Goal: Task Accomplishment & Management: Complete application form

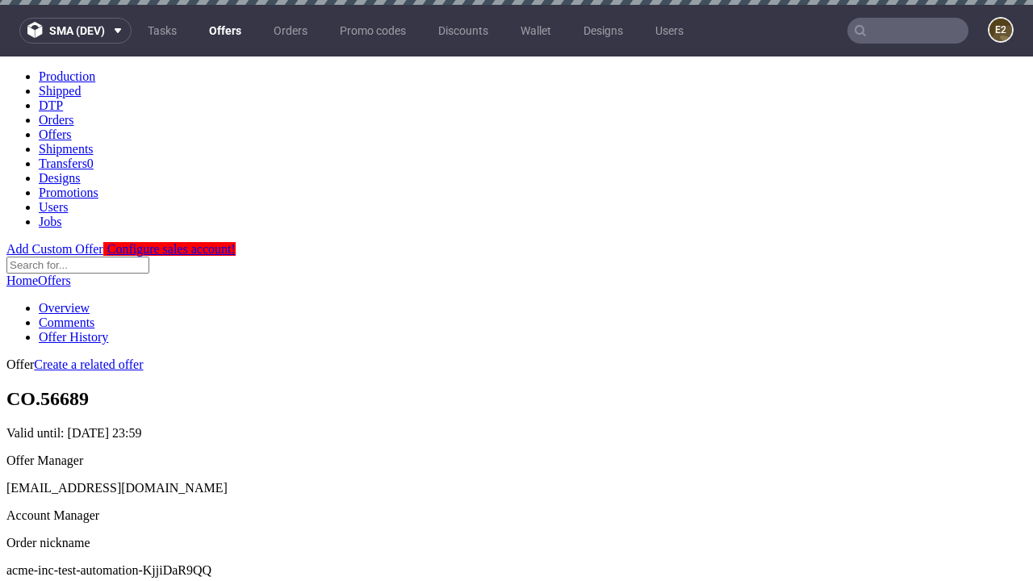
scroll to position [5, 0]
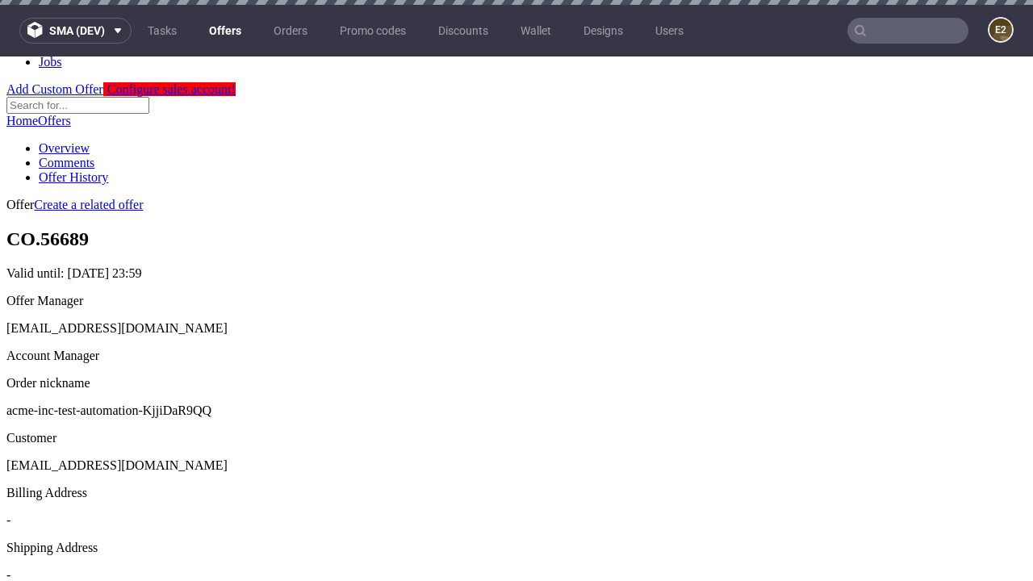
scroll to position [5, 0]
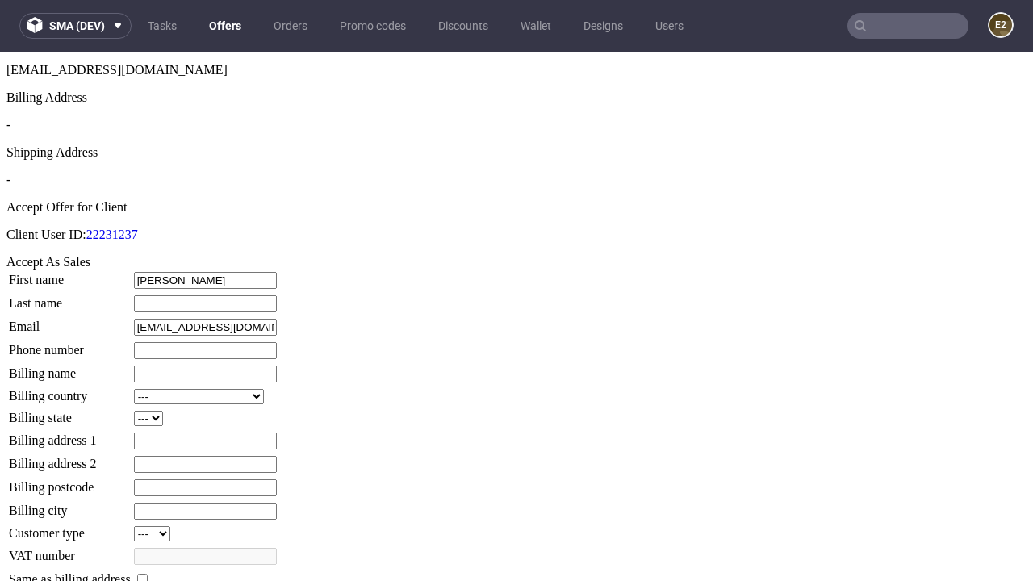
type input "Connie"
type input "Batz"
type input "1509813888"
type input "Lamont_Gleason"
select select "13"
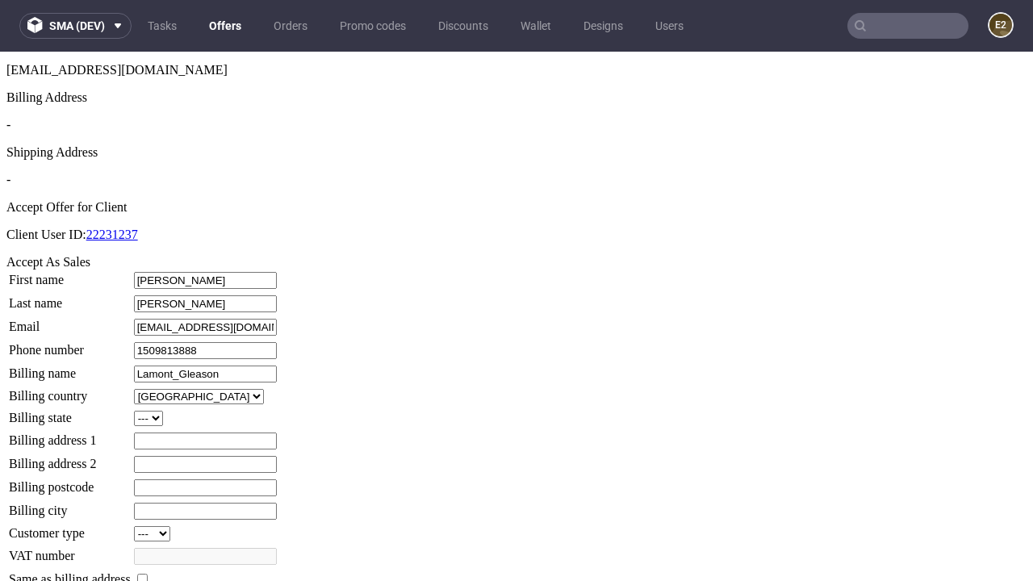
type input "Lamont_Gleason"
type input "40 Ryan Fields"
type input "AU34 2AK"
select select "132"
type input "AU34 2AK"
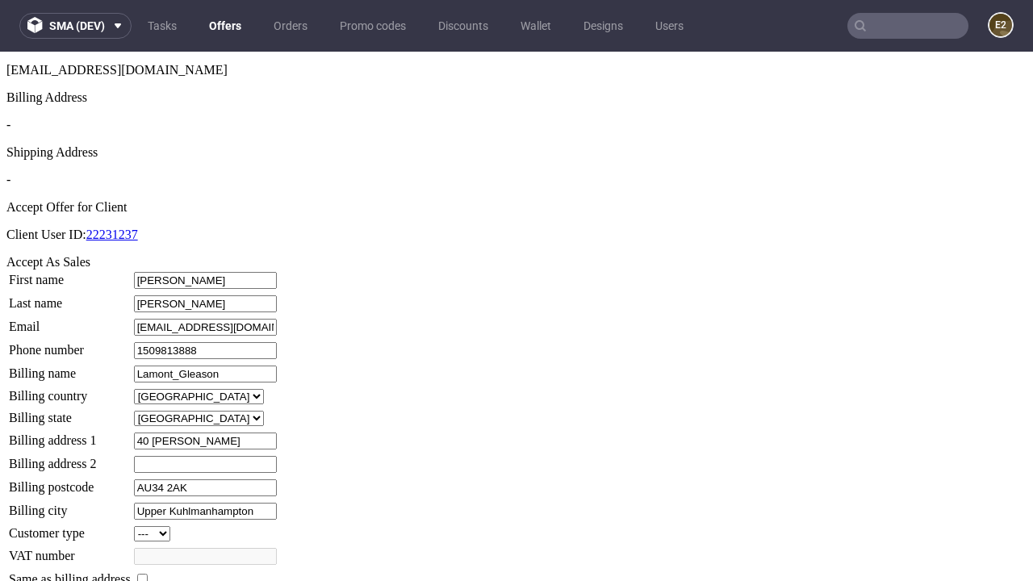
type input "Upper Kuhlmanhampton"
click at [148, 574] on input "checkbox" at bounding box center [142, 579] width 10 height 10
checkbox input "true"
type input "Lamont_Gleason"
select select "13"
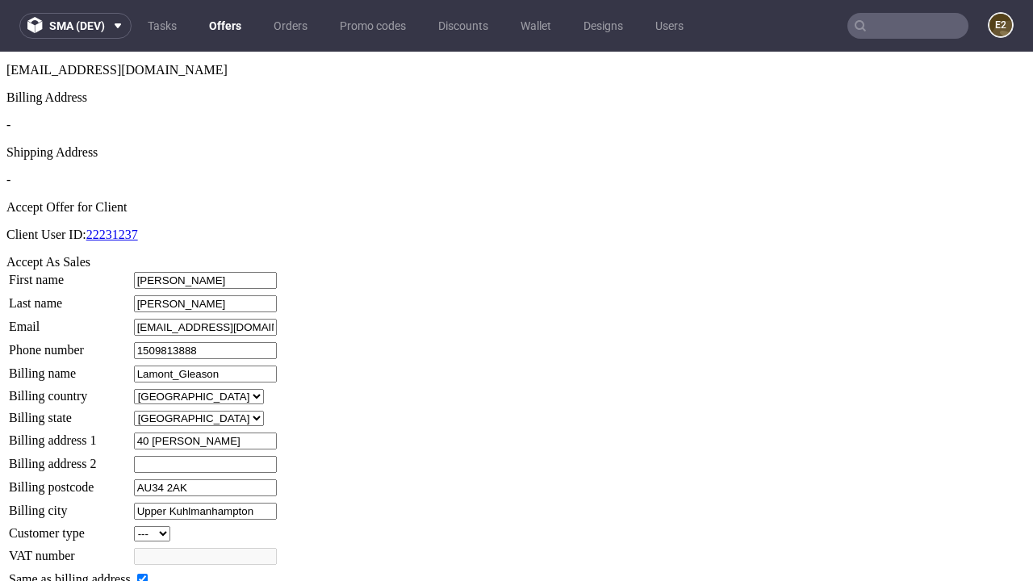
type input "40 Ryan Fields"
type input "AU34 2AK"
type input "Upper Kuhlmanhampton"
select select "132"
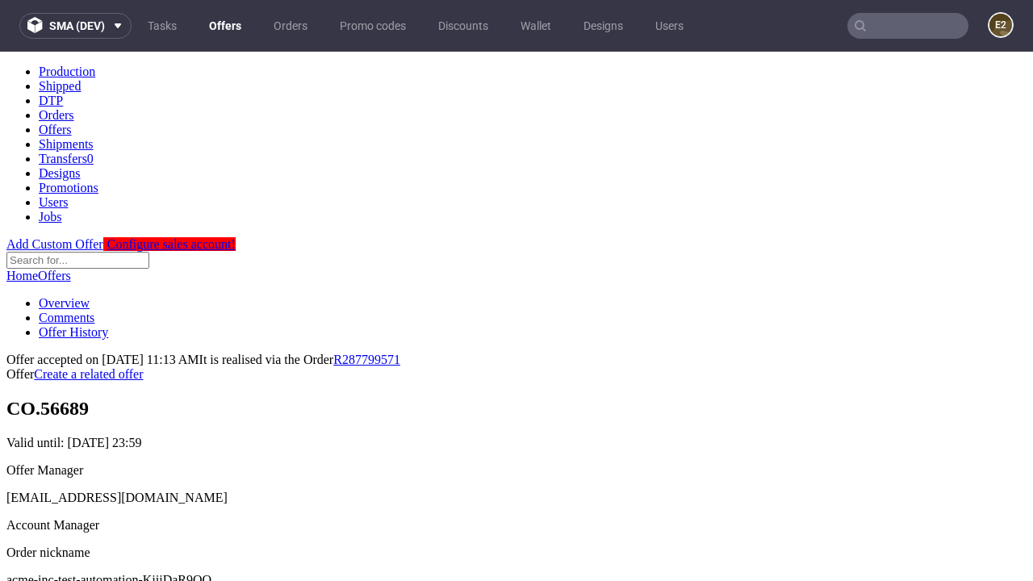
scroll to position [0, 0]
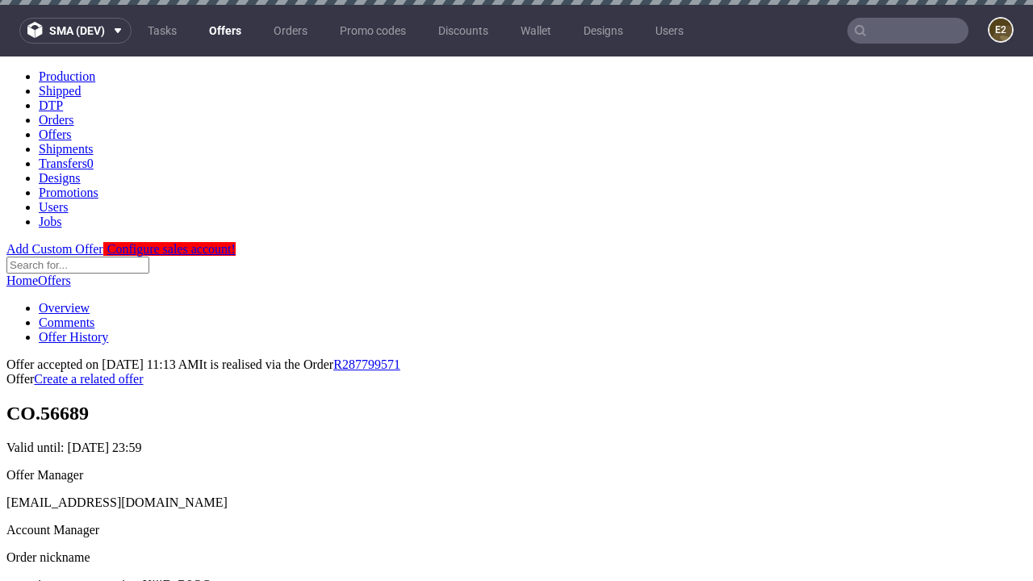
type input "[DATE]"
select select "12214305"
type input "In progress..."
